Goal: Task Accomplishment & Management: Use online tool/utility

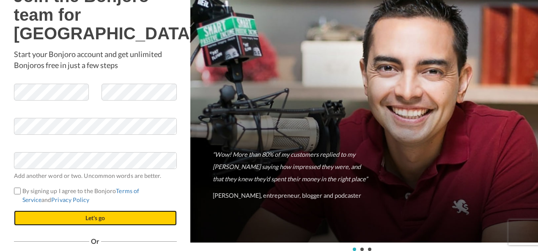
click at [68, 226] on button "Let's go" at bounding box center [95, 218] width 163 height 15
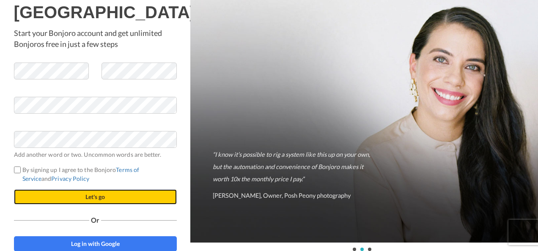
scroll to position [33, 0]
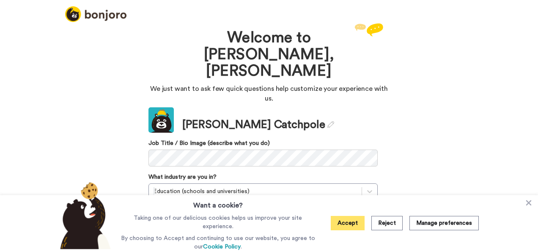
click at [345, 223] on button "Accept" at bounding box center [348, 223] width 34 height 14
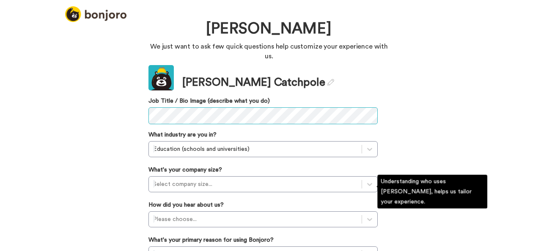
scroll to position [75, 0]
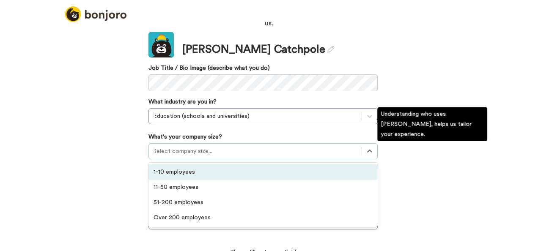
click at [209, 146] on div at bounding box center [255, 151] width 204 height 10
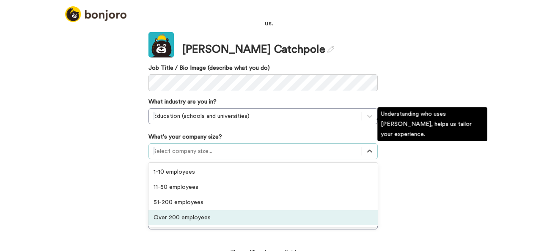
click at [211, 210] on div "Over 200 employees" at bounding box center [263, 217] width 229 height 15
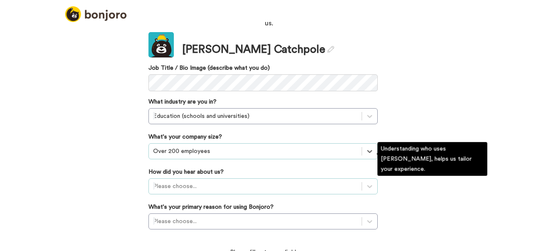
click at [211, 179] on div "Please choose..." at bounding box center [263, 187] width 229 height 16
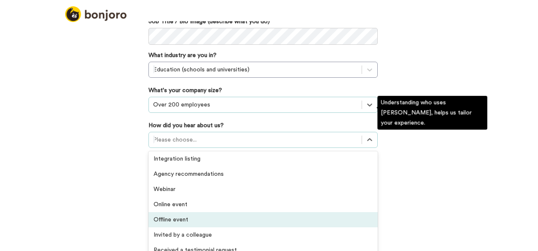
scroll to position [181, 0]
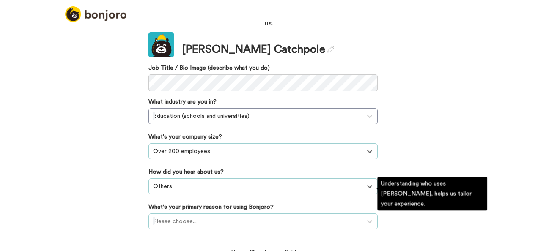
click at [199, 214] on div "Please choose..." at bounding box center [263, 222] width 229 height 16
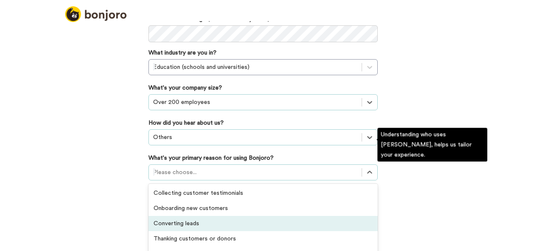
click at [250, 216] on div "Converting leads" at bounding box center [263, 223] width 229 height 15
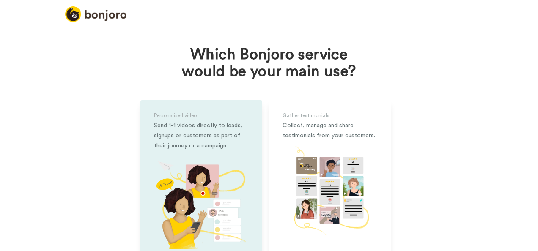
click at [166, 184] on img at bounding box center [201, 201] width 95 height 95
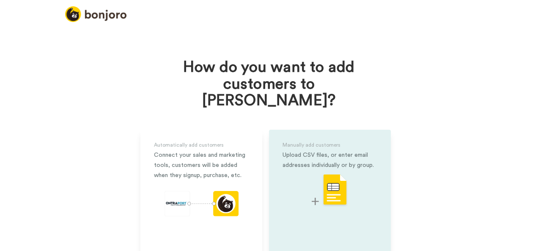
click at [308, 192] on div "Manually add customers Upload CSV files, or enter email addresses individually …" at bounding box center [330, 211] width 122 height 162
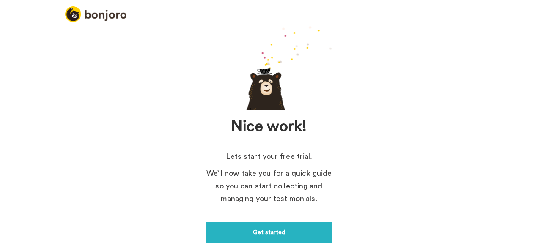
scroll to position [42, 0]
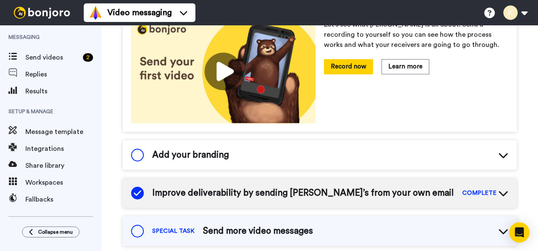
scroll to position [92, 0]
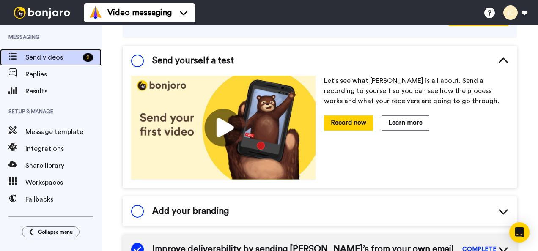
click at [39, 60] on span "Send videos" at bounding box center [52, 57] width 54 height 10
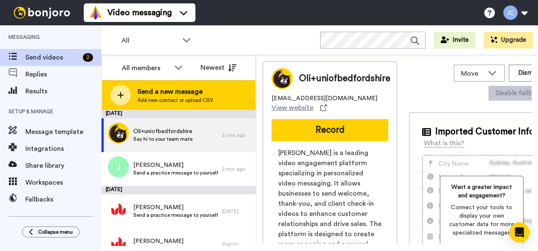
click at [143, 91] on span "Send a new message" at bounding box center [176, 92] width 76 height 10
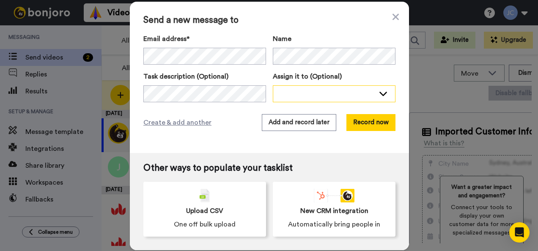
click at [309, 94] on div at bounding box center [327, 93] width 95 height 8
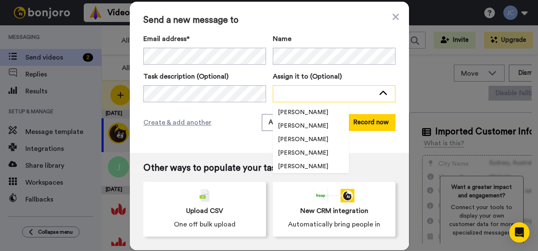
click at [305, 89] on div at bounding box center [334, 93] width 122 height 15
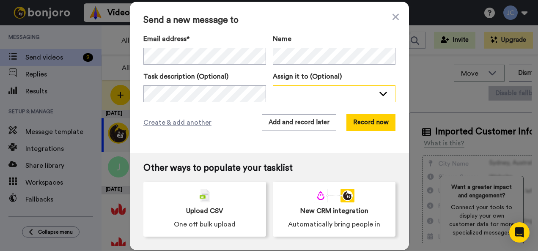
click at [305, 89] on div at bounding box center [327, 93] width 95 height 8
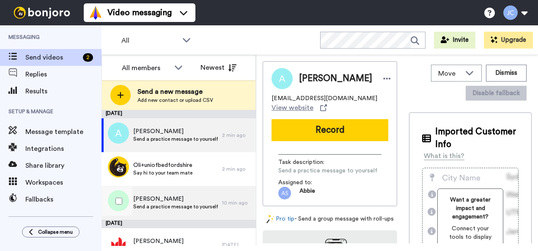
drag, startPoint x: 0, startPoint y: 0, endPoint x: 182, endPoint y: 205, distance: 273.9
click at [182, 205] on span "Send a practice message to yourself" at bounding box center [175, 207] width 85 height 7
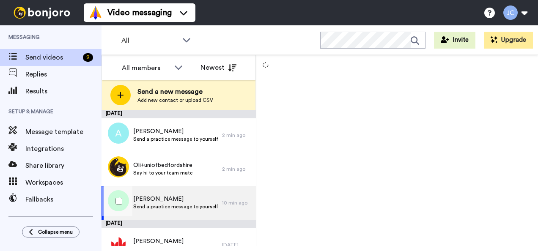
click at [136, 201] on span "Jennifer Catchpole" at bounding box center [175, 199] width 85 height 8
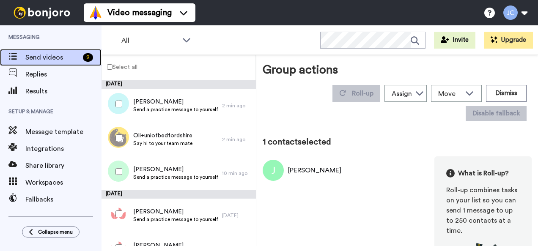
click at [61, 52] on span "Send videos" at bounding box center [52, 57] width 54 height 10
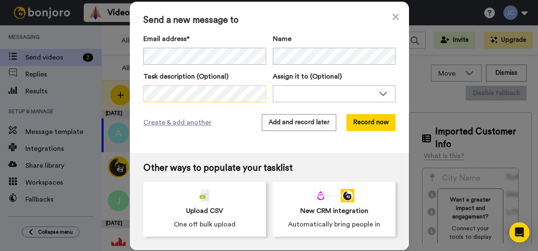
scroll to position [0, 20]
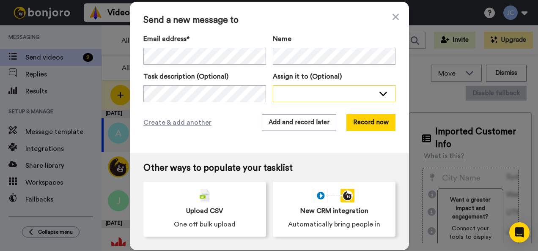
click at [315, 91] on div at bounding box center [327, 93] width 95 height 8
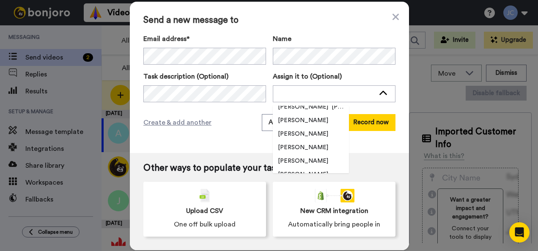
scroll to position [169, 0]
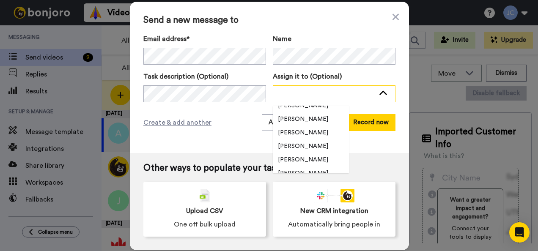
click at [316, 90] on div at bounding box center [327, 93] width 95 height 8
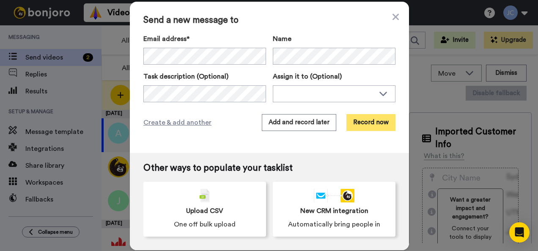
click at [369, 119] on button "Record now" at bounding box center [371, 122] width 49 height 17
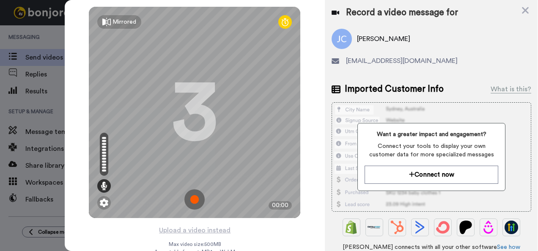
click at [191, 199] on img at bounding box center [194, 200] width 20 height 20
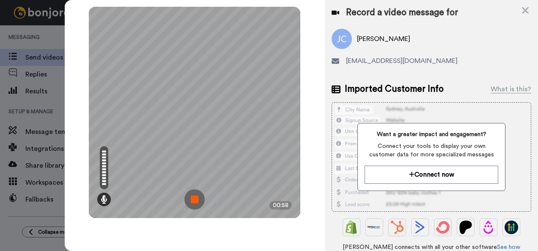
click at [195, 198] on img at bounding box center [194, 200] width 20 height 20
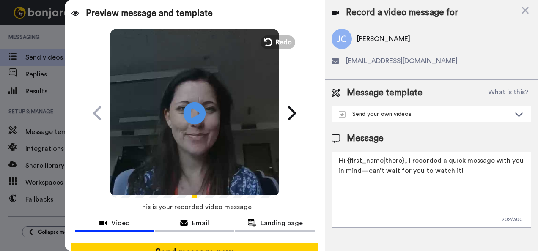
click at [188, 115] on icon "Play/Pause" at bounding box center [195, 113] width 22 height 40
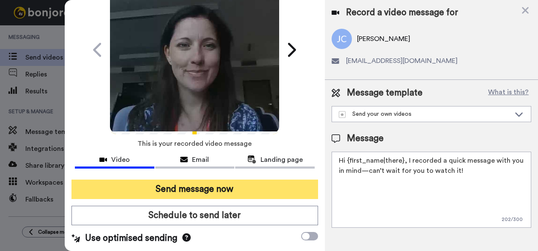
scroll to position [68, 0]
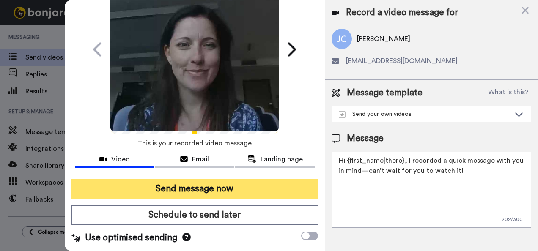
click at [222, 180] on button "Send message now" at bounding box center [195, 188] width 247 height 19
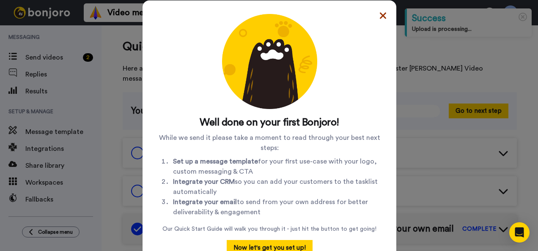
click at [381, 17] on icon at bounding box center [383, 15] width 6 height 6
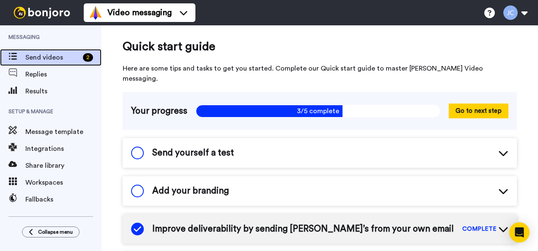
click at [34, 57] on span "Send videos" at bounding box center [52, 57] width 54 height 10
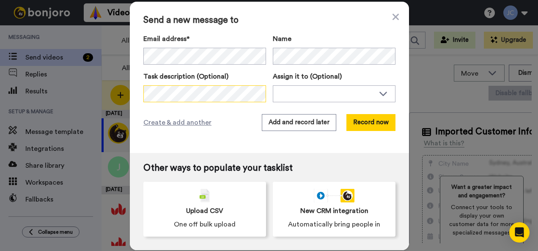
scroll to position [0, 20]
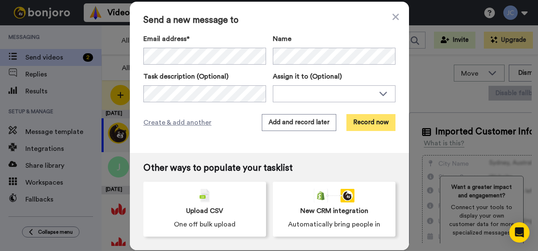
click at [358, 123] on button "Record now" at bounding box center [371, 122] width 49 height 17
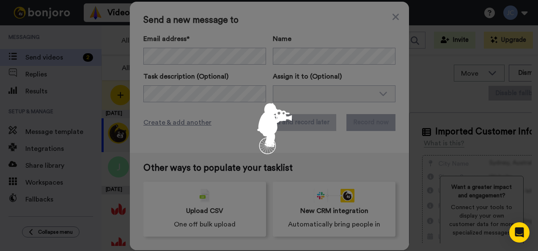
scroll to position [0, 0]
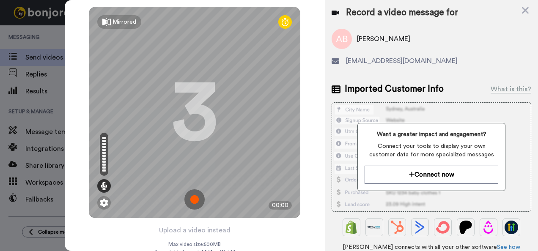
click at [190, 198] on img at bounding box center [194, 200] width 20 height 20
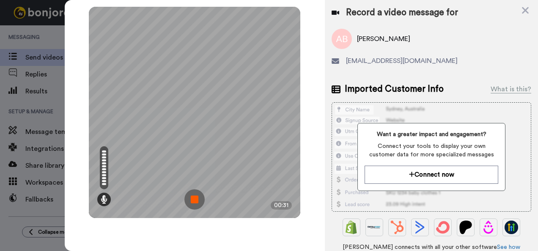
click at [192, 200] on img at bounding box center [194, 200] width 20 height 20
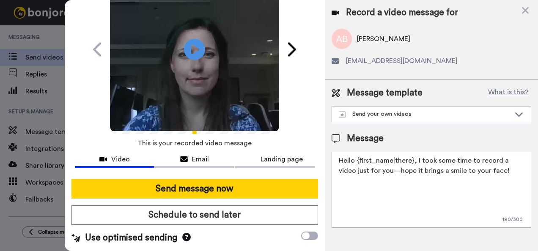
scroll to position [68, 0]
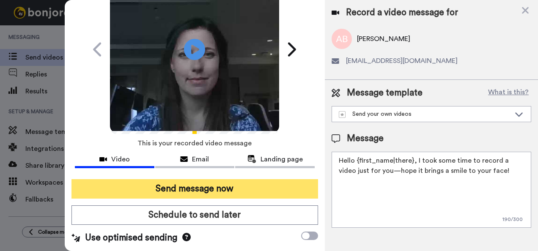
click at [201, 183] on button "Send message now" at bounding box center [195, 188] width 247 height 19
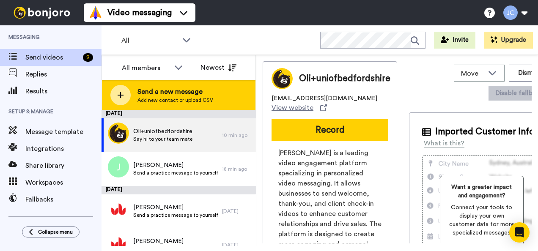
click at [125, 90] on div at bounding box center [120, 95] width 20 height 20
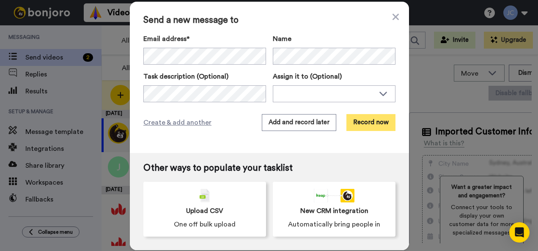
click at [376, 121] on button "Record now" at bounding box center [371, 122] width 49 height 17
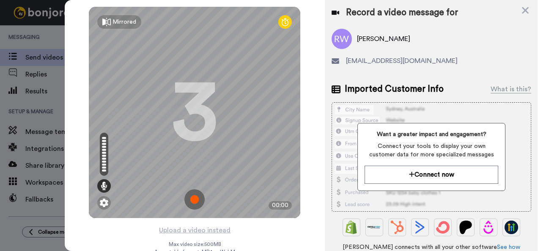
click at [193, 197] on img at bounding box center [194, 200] width 20 height 20
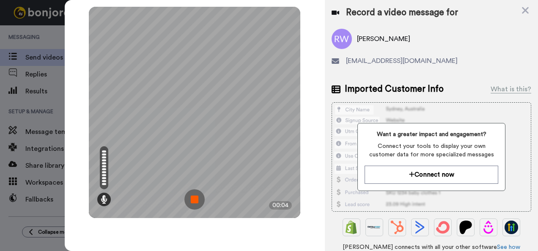
click at [195, 200] on img at bounding box center [194, 200] width 20 height 20
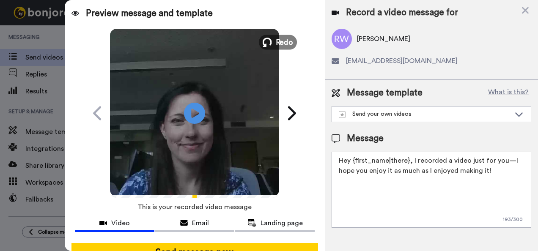
click at [270, 42] on button "Redo" at bounding box center [278, 42] width 38 height 15
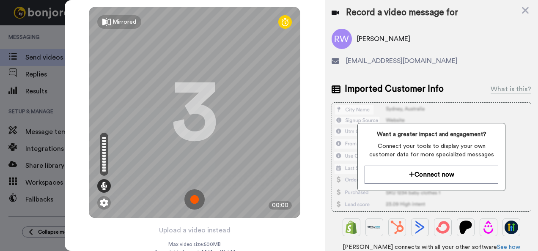
click at [193, 198] on img at bounding box center [194, 200] width 20 height 20
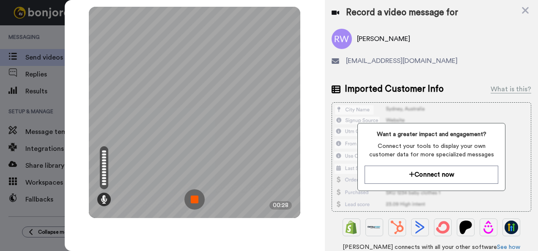
click at [193, 197] on img at bounding box center [194, 200] width 20 height 20
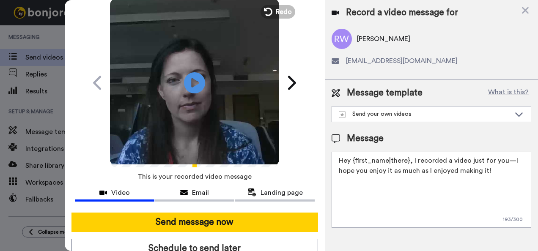
scroll to position [68, 0]
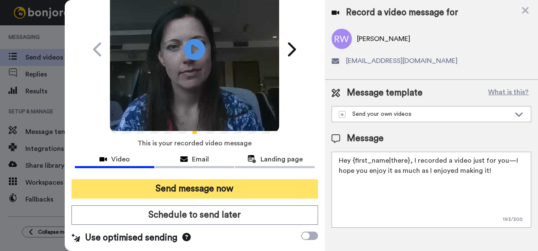
click at [170, 179] on button "Send message now" at bounding box center [195, 188] width 247 height 19
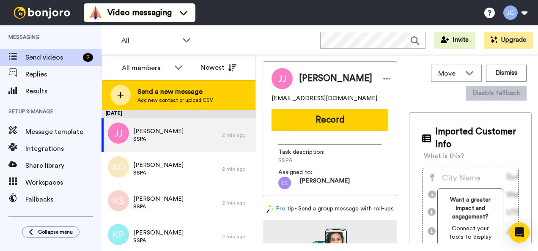
click at [140, 90] on span "Send a new message" at bounding box center [176, 92] width 76 height 10
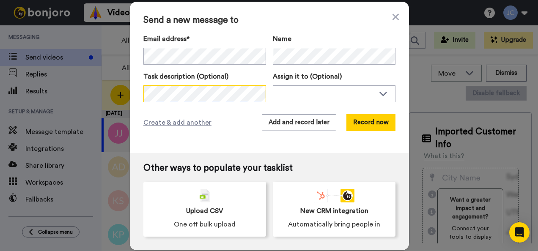
scroll to position [0, 8]
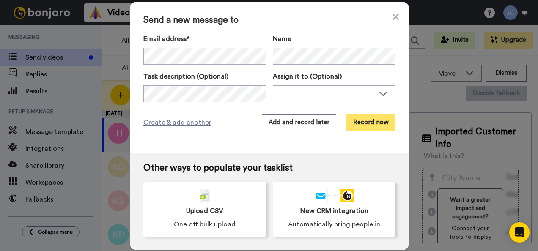
click at [361, 123] on button "Record now" at bounding box center [371, 122] width 49 height 17
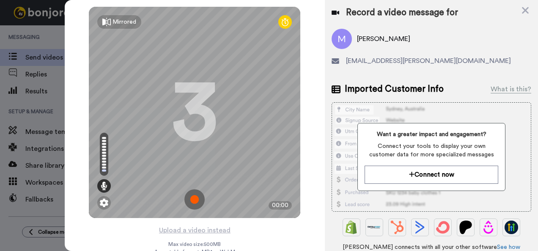
click at [189, 195] on img at bounding box center [194, 200] width 20 height 20
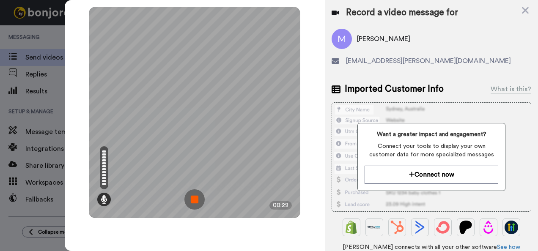
click at [194, 204] on img at bounding box center [194, 200] width 20 height 20
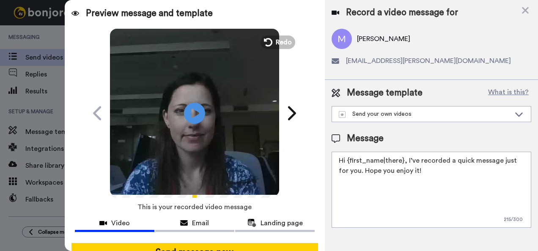
scroll to position [68, 0]
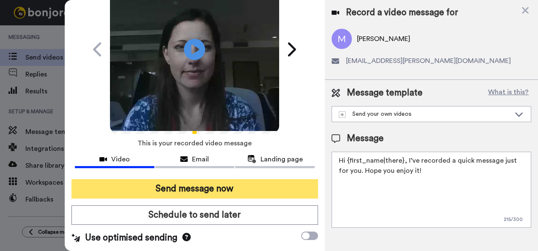
click at [156, 179] on button "Send message now" at bounding box center [195, 188] width 247 height 19
